Goal: Check status: Check status

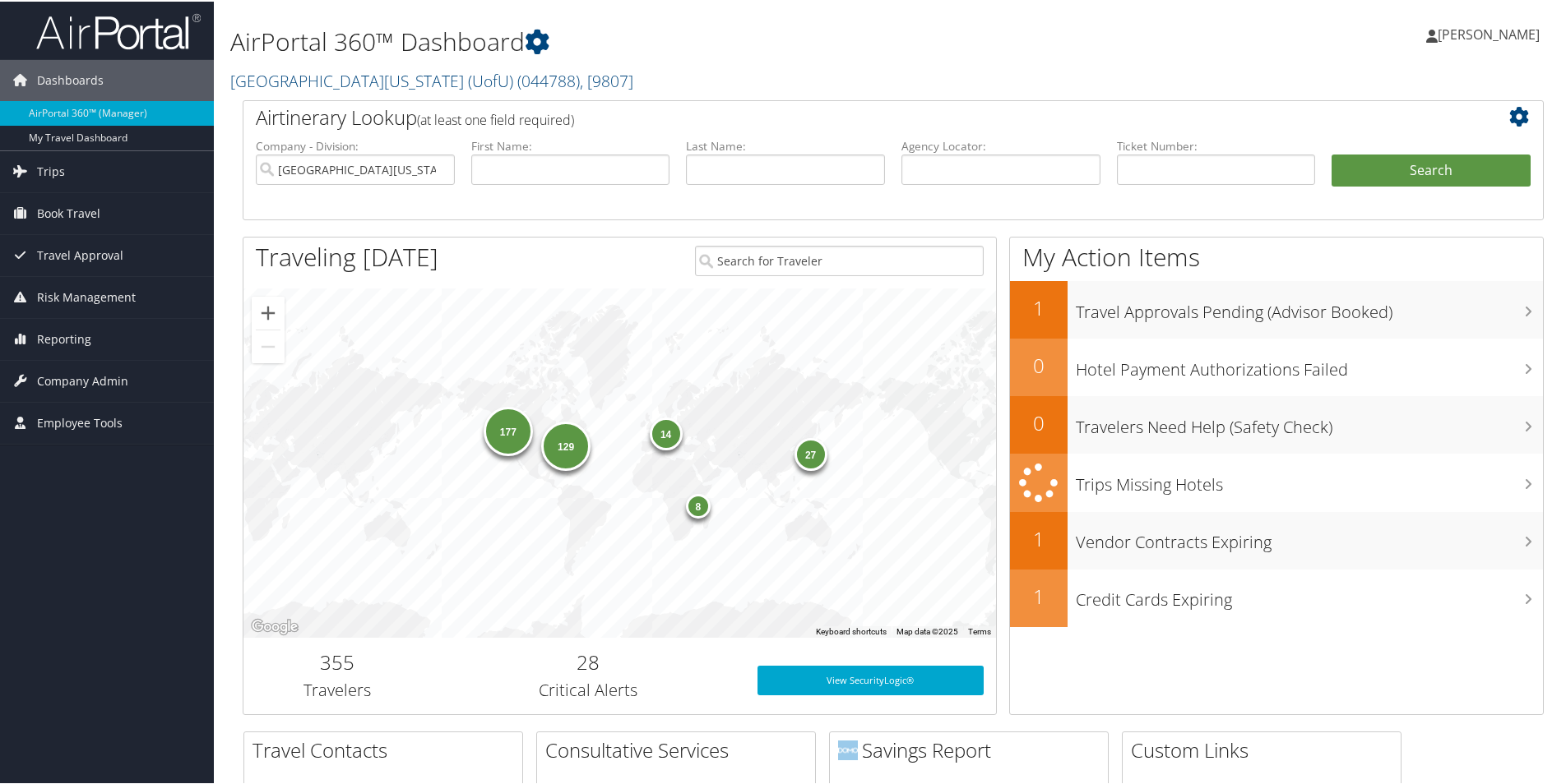
drag, startPoint x: 1202, startPoint y: 185, endPoint x: 1206, endPoint y: 176, distance: 9.8
click at [1205, 178] on li "Ticket Number:" at bounding box center [1216, 174] width 215 height 76
click at [1205, 173] on input "text" at bounding box center [1215, 167] width 199 height 30
paste input "0067145969013"
type input "0067145969013"
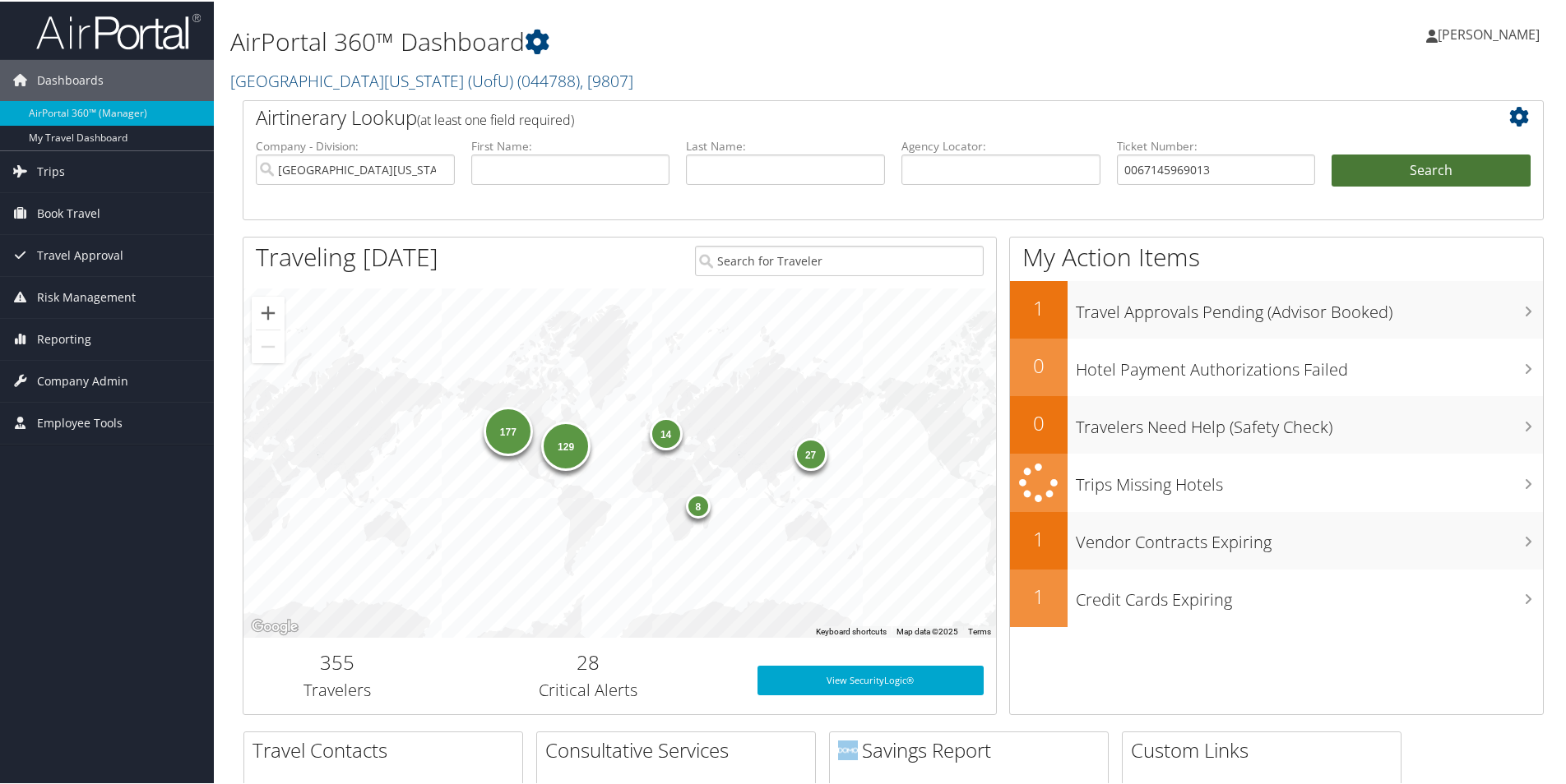
click at [1460, 177] on button "Search" at bounding box center [1430, 169] width 199 height 33
